Goal: Task Accomplishment & Management: Manage account settings

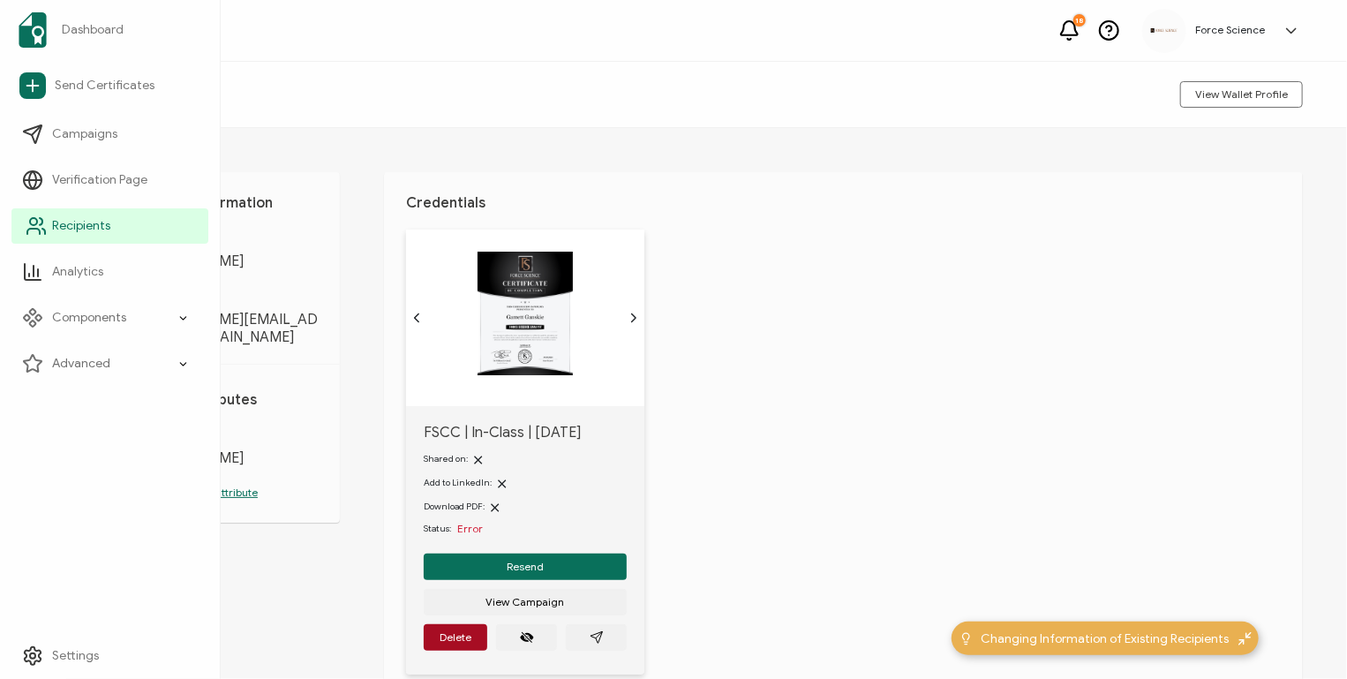
click at [129, 223] on link "Recipients" at bounding box center [109, 225] width 197 height 35
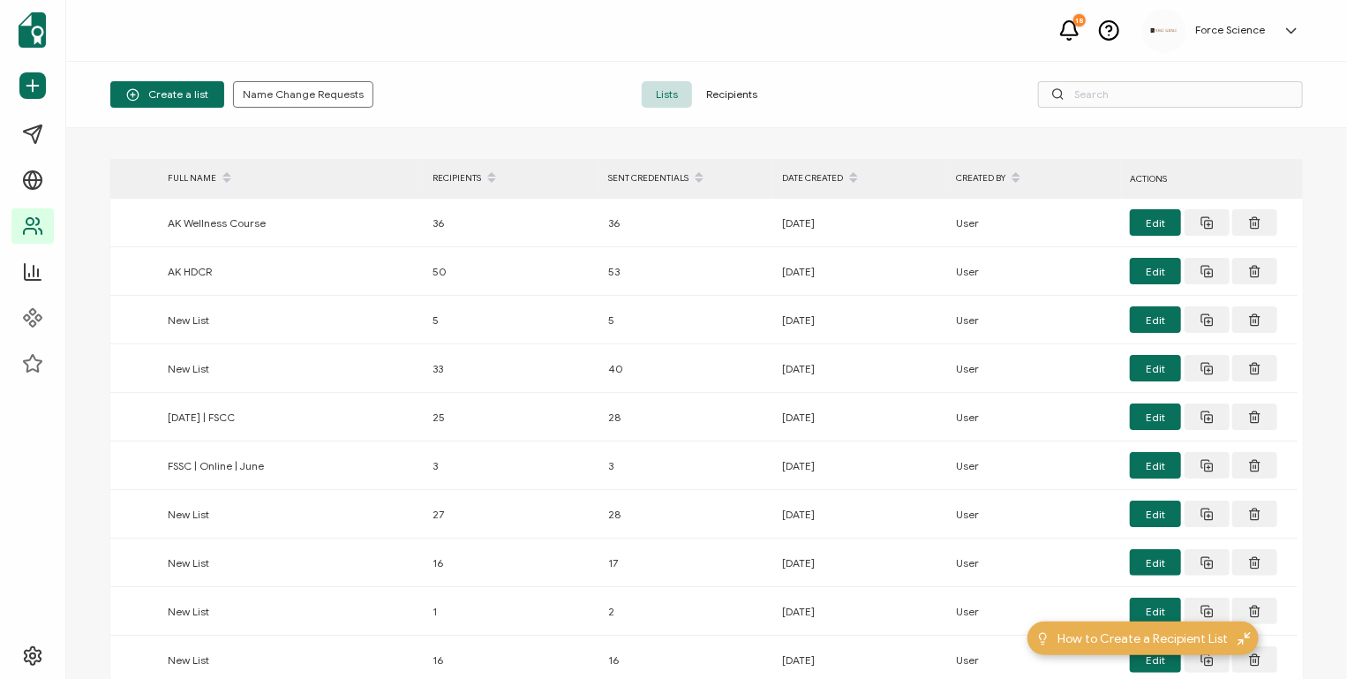
drag, startPoint x: 705, startPoint y: 86, endPoint x: 716, endPoint y: 88, distance: 10.9
click at [706, 86] on span "Recipients" at bounding box center [731, 94] width 79 height 26
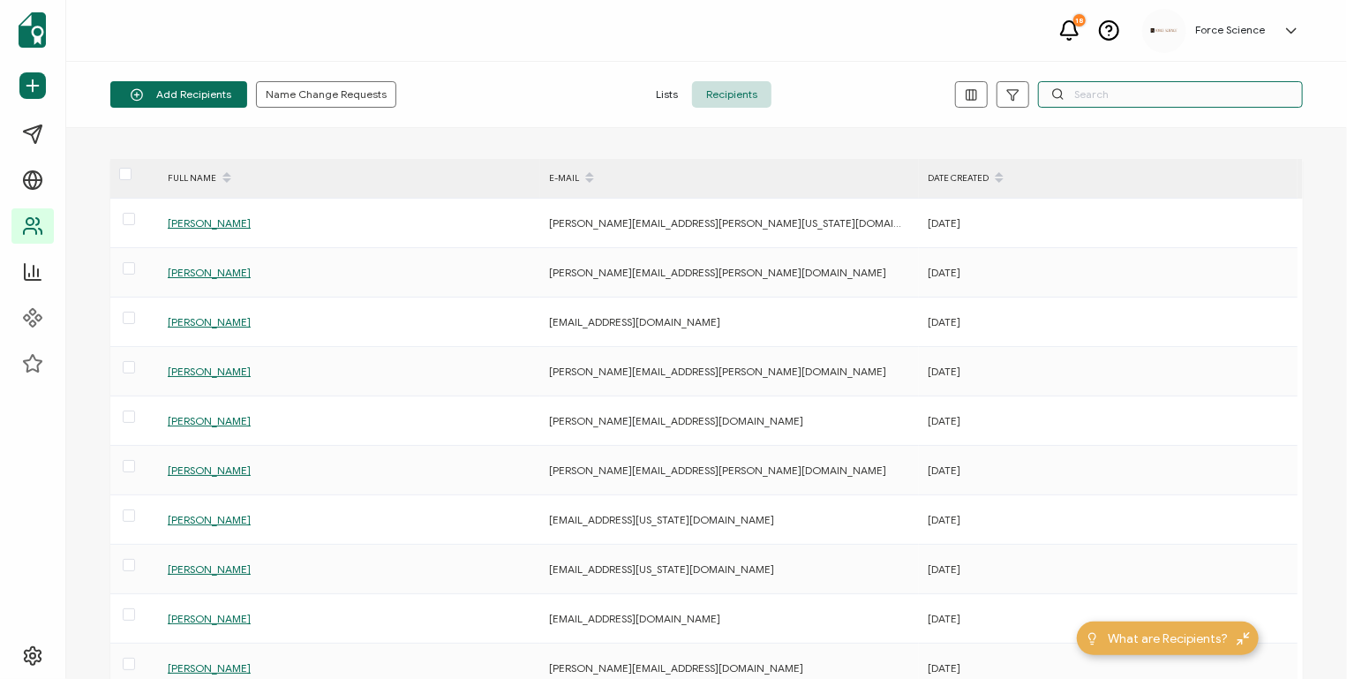
click at [1101, 87] on input "text" at bounding box center [1170, 94] width 265 height 26
paste input "[PERSON_NAME][EMAIL_ADDRESS][PERSON_NAME][DOMAIN_NAME]"
type input "[PERSON_NAME][EMAIL_ADDRESS][PERSON_NAME][DOMAIN_NAME]"
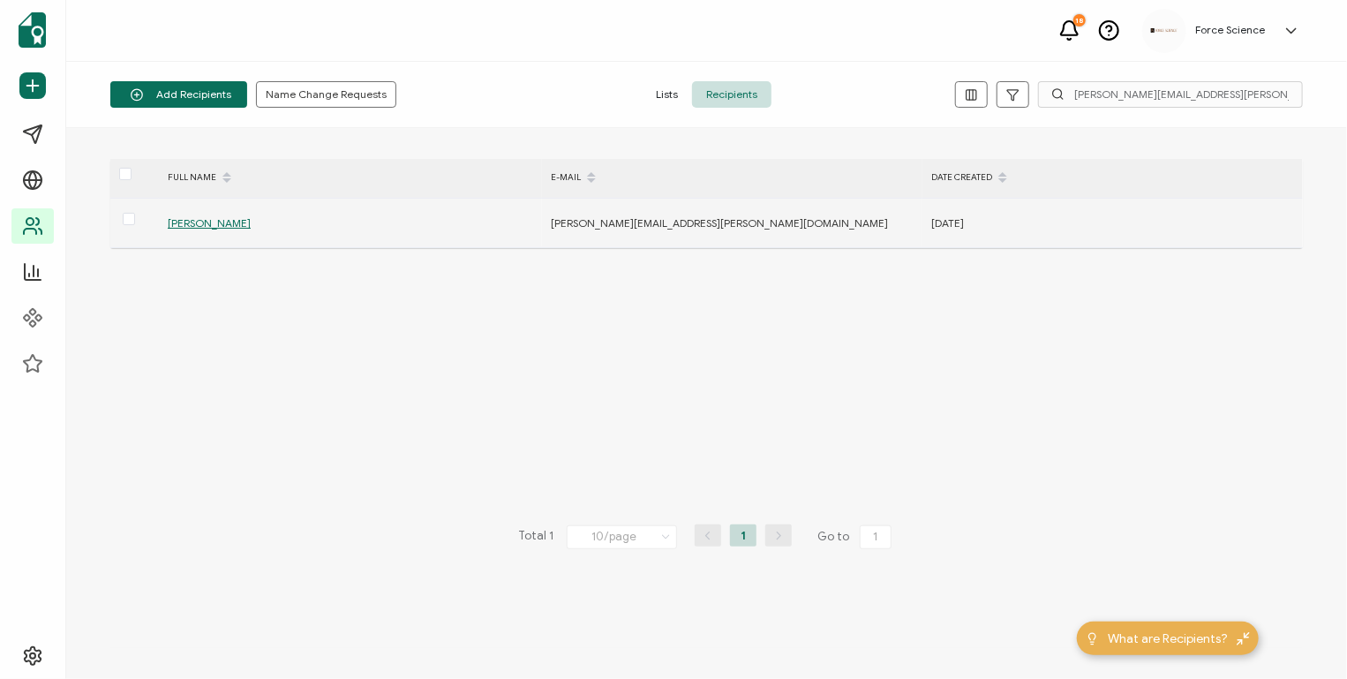
click at [175, 225] on span "[PERSON_NAME]" at bounding box center [209, 222] width 83 height 13
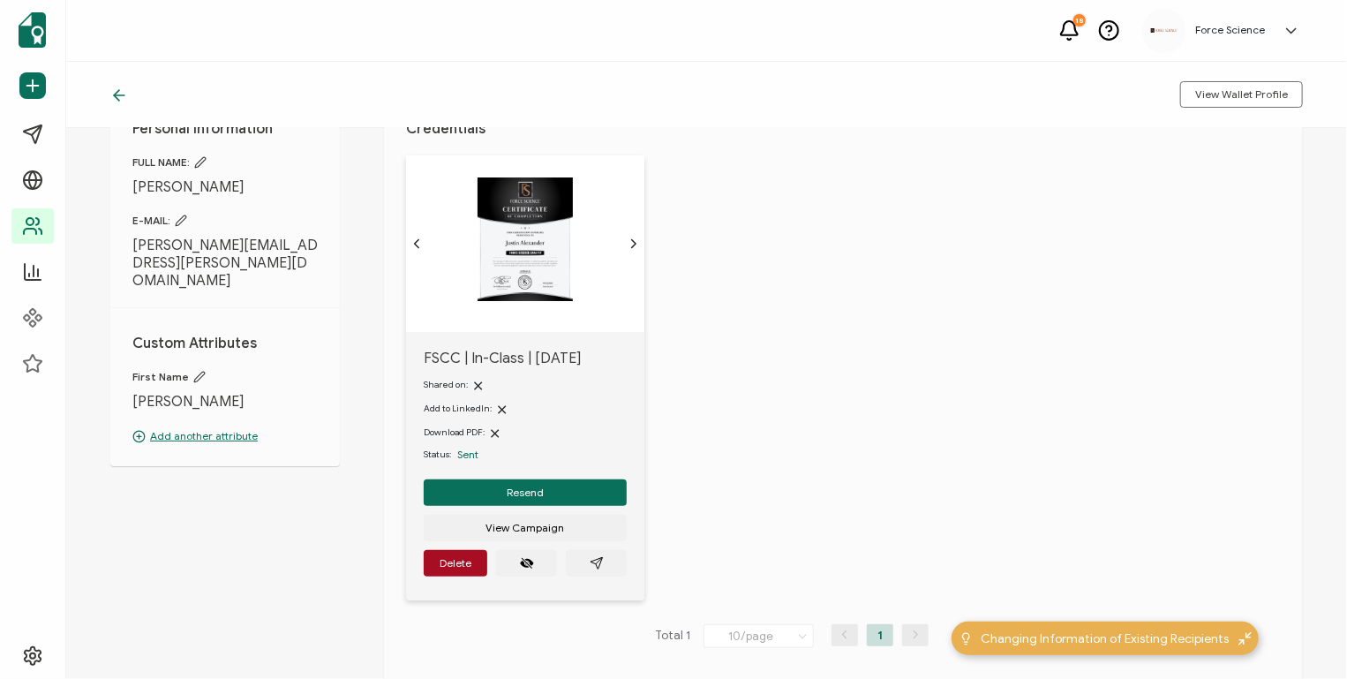
scroll to position [148, 0]
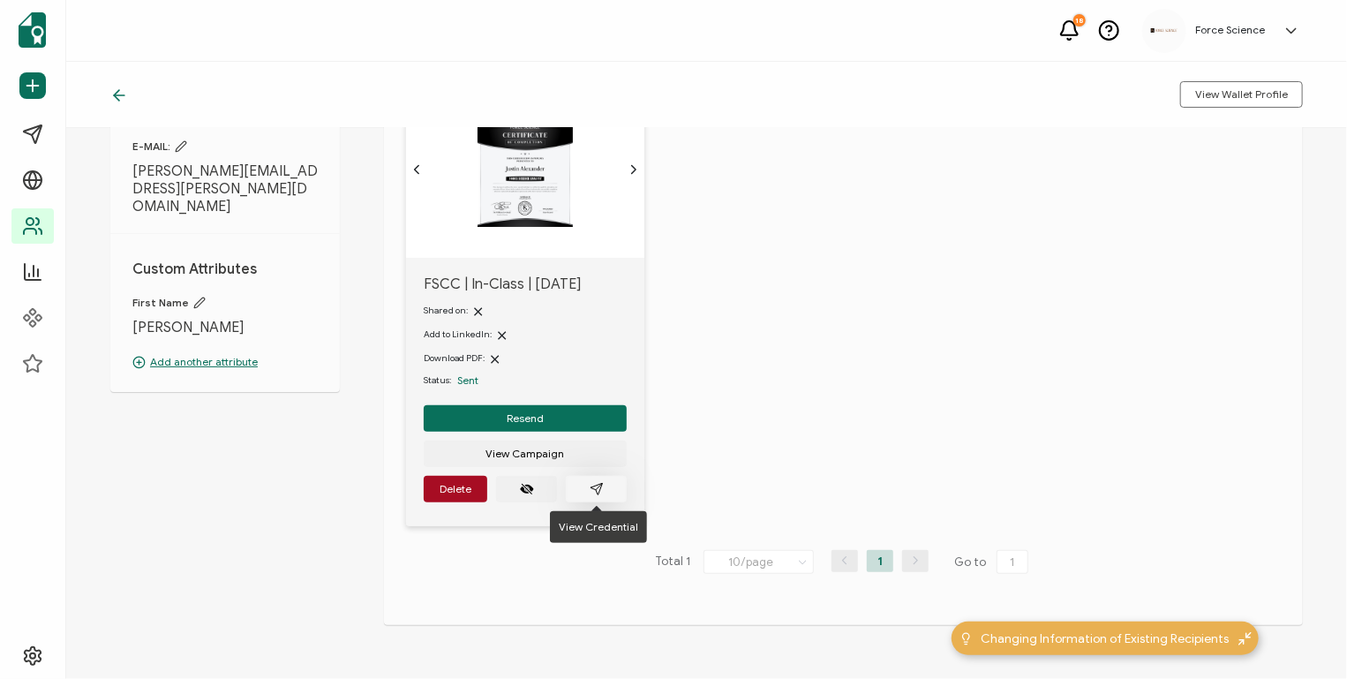
click at [596, 482] on icon "paper plane outline" at bounding box center [597, 489] width 14 height 14
